Goal: Transaction & Acquisition: Purchase product/service

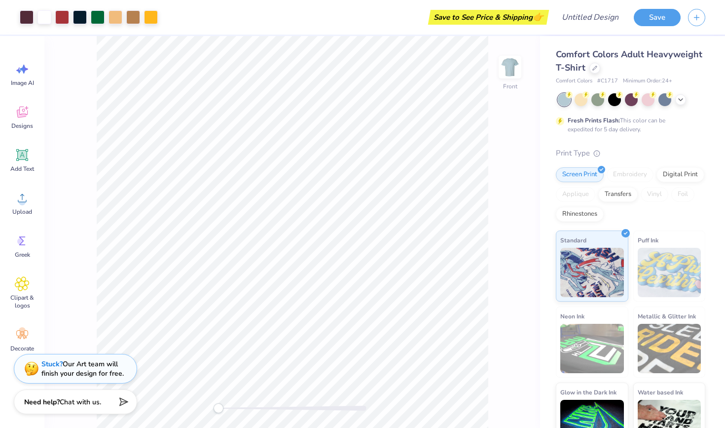
click at [294, 32] on div "Save to See Price & Shipping 👉" at bounding box center [355, 17] width 381 height 35
click at [646, 16] on button "Save" at bounding box center [657, 15] width 47 height 17
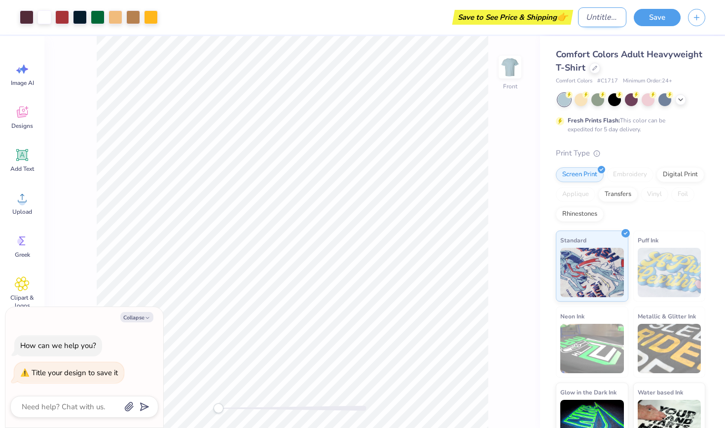
type textarea "x"
click at [578, 19] on input "Design Title" at bounding box center [602, 17] width 48 height 20
type input "k"
type textarea "x"
type input "kk"
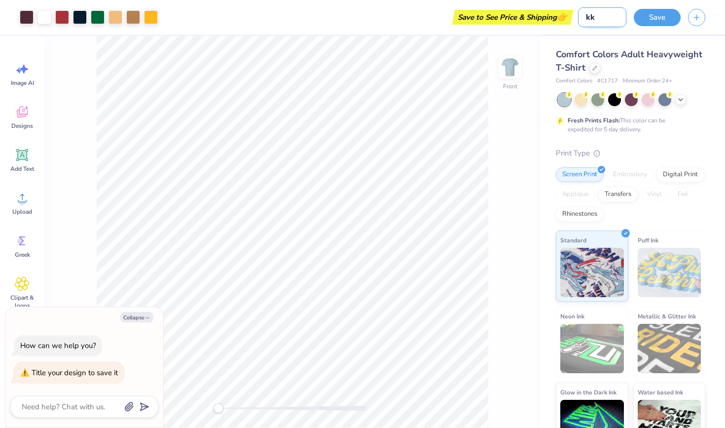
type textarea "x"
type input "kkk"
type textarea "x"
type input "kk"
type textarea "x"
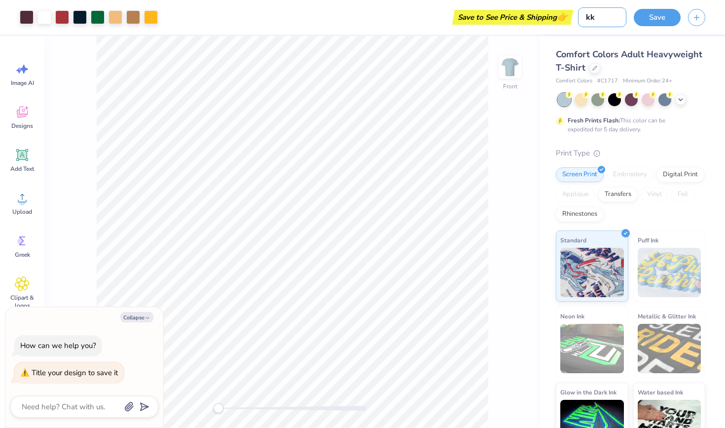
type input "k"
type textarea "x"
type input "k"
click at [640, 15] on button "Save" at bounding box center [657, 15] width 47 height 17
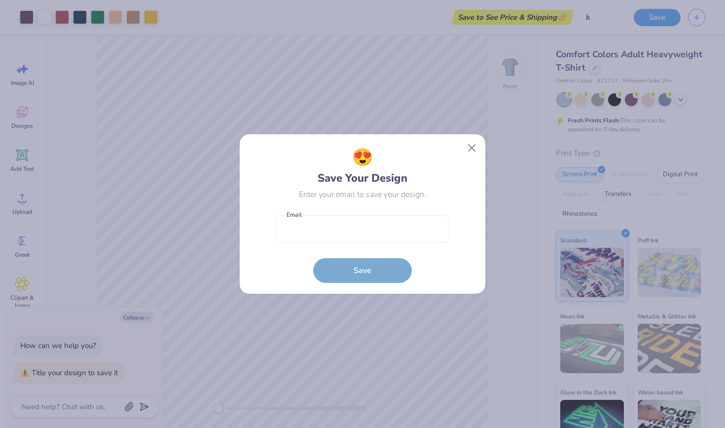
click at [373, 279] on form "Email is a required field Email Save" at bounding box center [363, 246] width 174 height 73
click at [375, 276] on form "Email is a required field Email Save" at bounding box center [363, 246] width 174 height 73
click at [369, 269] on form "Email is a required field Email Save" at bounding box center [363, 246] width 174 height 73
click at [375, 235] on input "email" at bounding box center [363, 228] width 174 height 27
type input "martinsfv@hotmail.com"
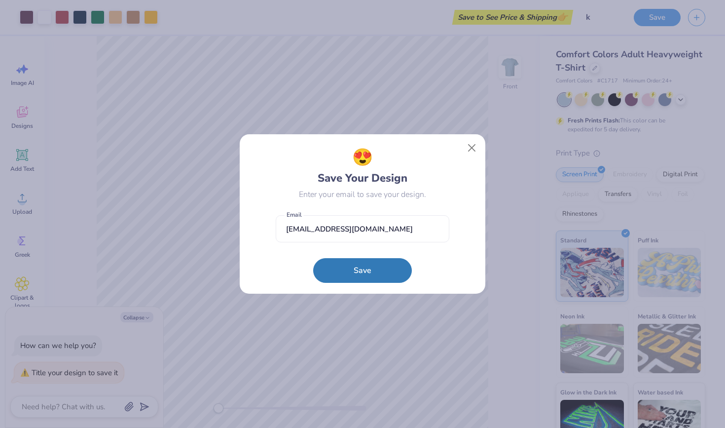
click at [379, 256] on form "martinsfv@hotmail.com Email Save" at bounding box center [363, 246] width 174 height 73
click at [379, 258] on button "Save" at bounding box center [362, 267] width 99 height 25
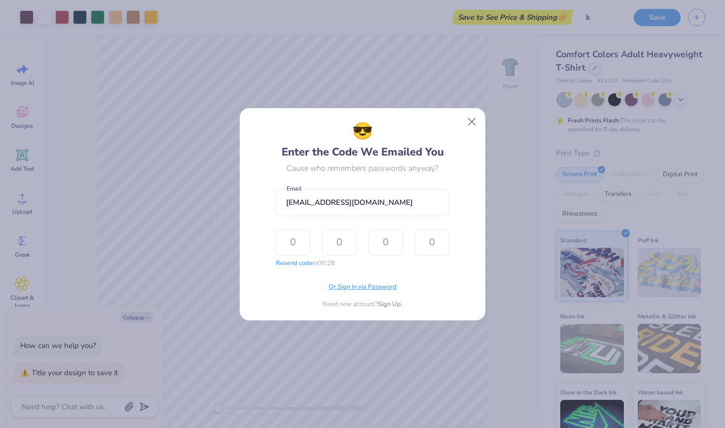
click at [379, 289] on span "Or Sign in via Password" at bounding box center [362, 287] width 68 height 10
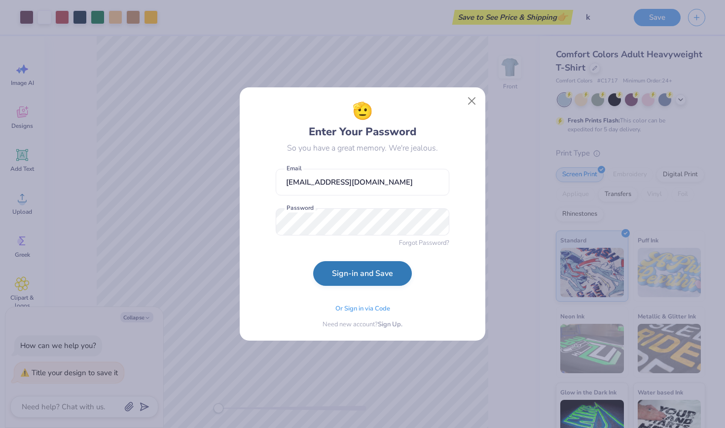
click at [353, 276] on button "Sign-in and Save" at bounding box center [362, 273] width 99 height 25
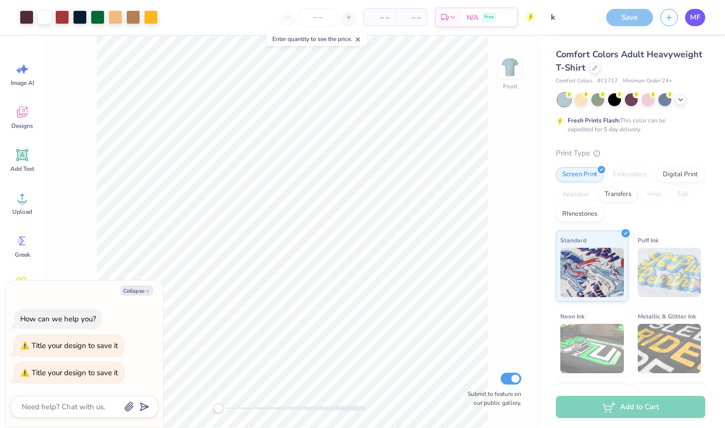
click at [699, 19] on span "MF" at bounding box center [695, 17] width 10 height 11
type textarea "x"
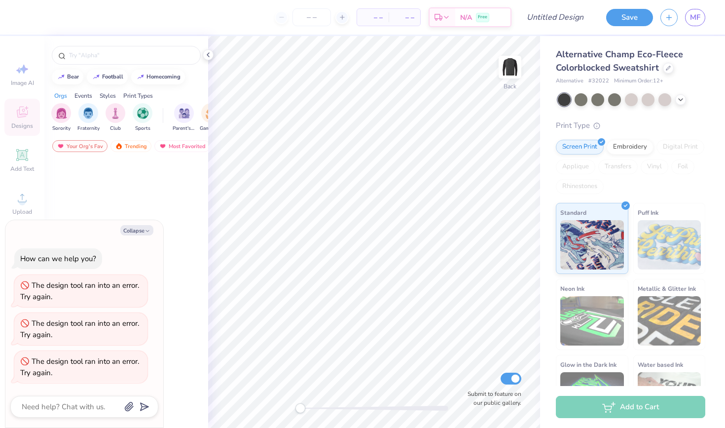
type textarea "x"
